Goal: Information Seeking & Learning: Learn about a topic

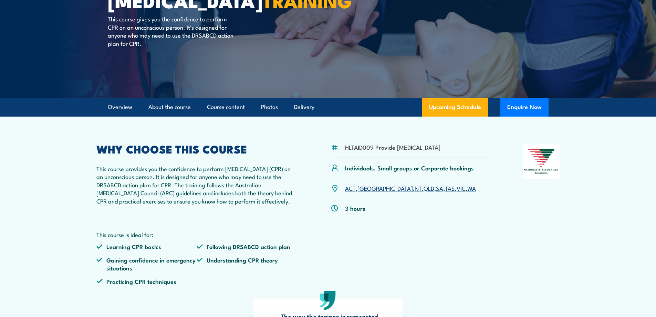
scroll to position [103, 0]
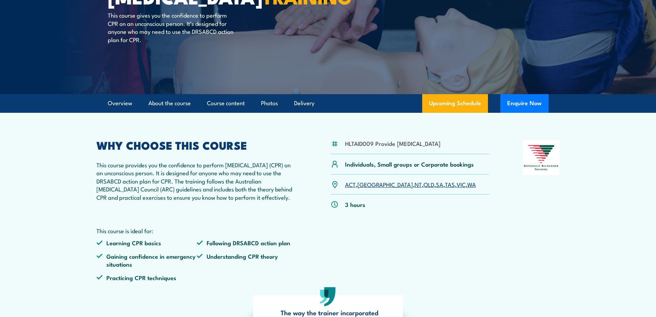
click at [424, 188] on link "QLD" at bounding box center [429, 184] width 11 height 8
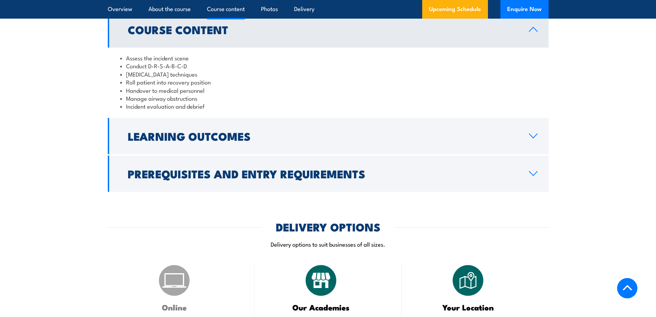
scroll to position [723, 0]
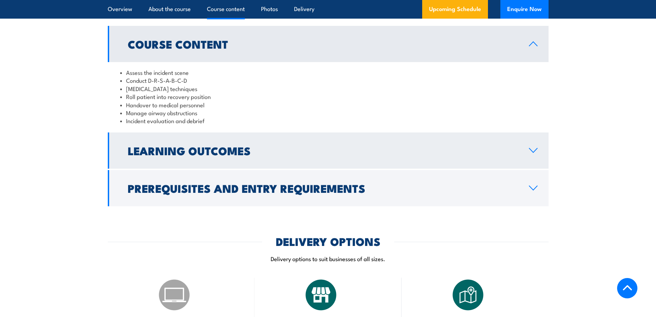
click at [205, 155] on h2 "Learning Outcomes" at bounding box center [323, 150] width 390 height 10
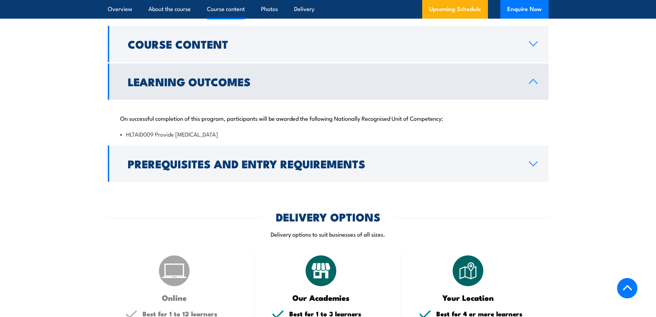
click at [245, 86] on h2 "Learning Outcomes" at bounding box center [323, 81] width 390 height 10
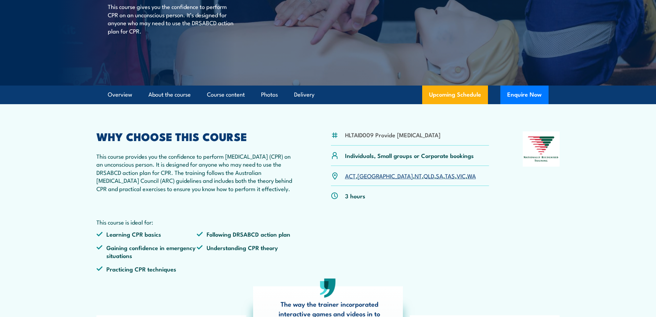
scroll to position [103, 0]
